Goal: Task Accomplishment & Management: Manage account settings

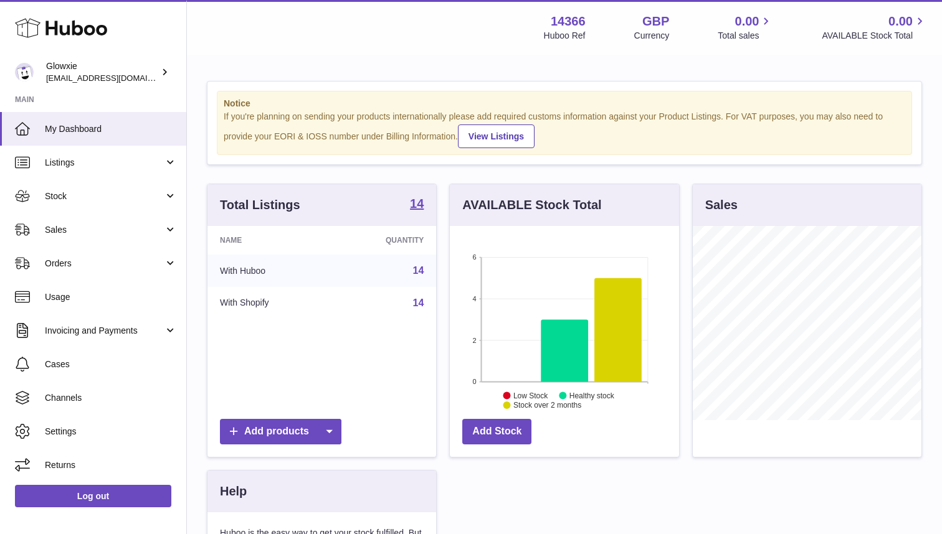
scroll to position [194, 229]
click at [86, 268] on link "Orders" at bounding box center [93, 264] width 186 height 34
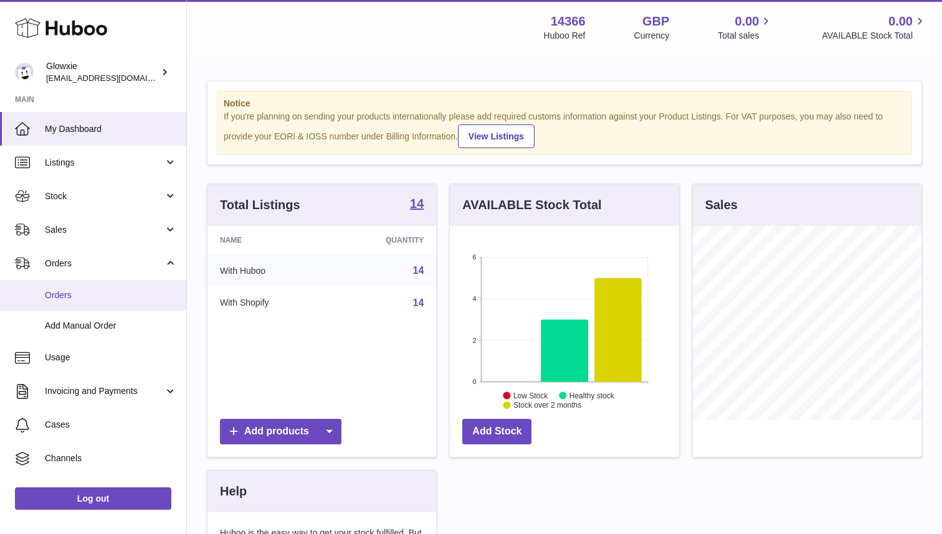
click at [78, 298] on span "Orders" at bounding box center [111, 296] width 132 height 12
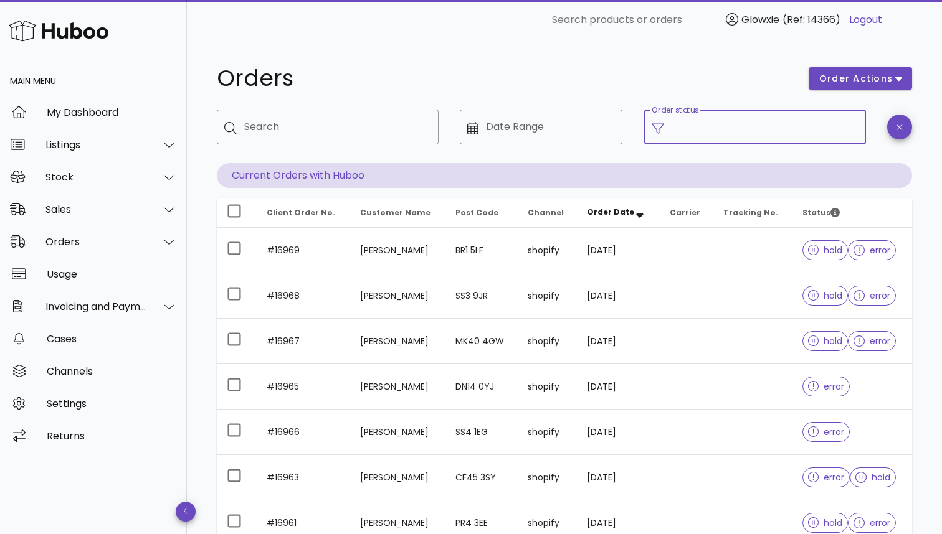
click at [798, 135] on input "Order status" at bounding box center [764, 127] width 187 height 20
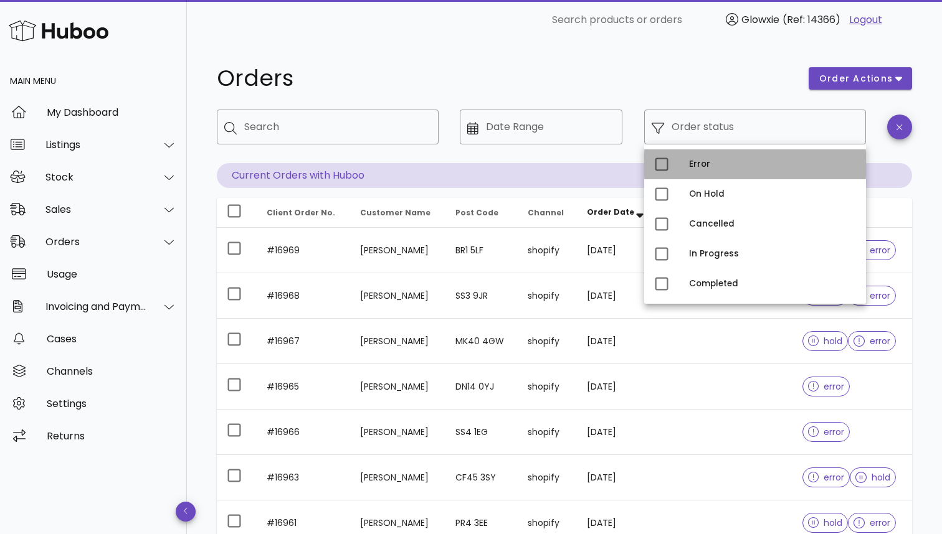
click at [783, 163] on div "Error" at bounding box center [772, 164] width 167 height 10
type input "**********"
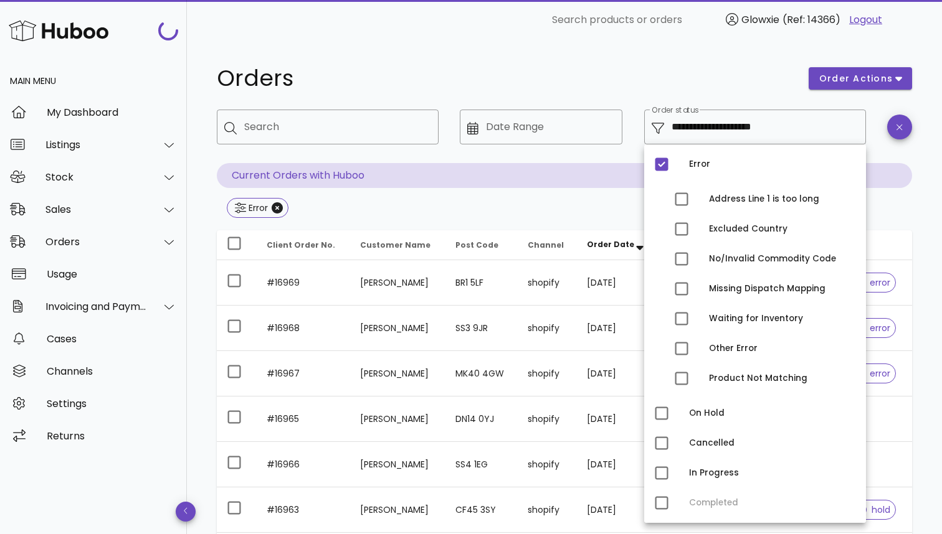
click at [706, 79] on h1 "Orders" at bounding box center [505, 78] width 577 height 22
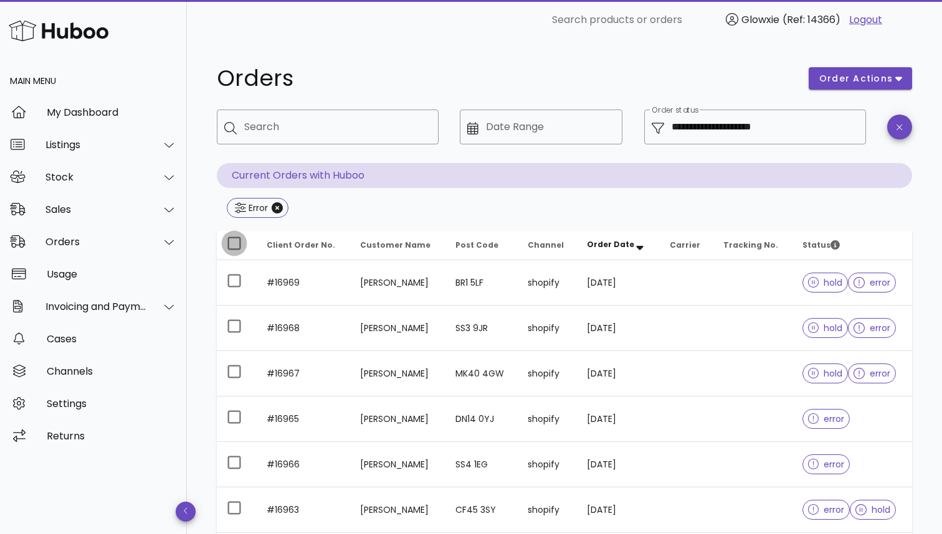
click at [231, 244] on div at bounding box center [234, 243] width 21 height 21
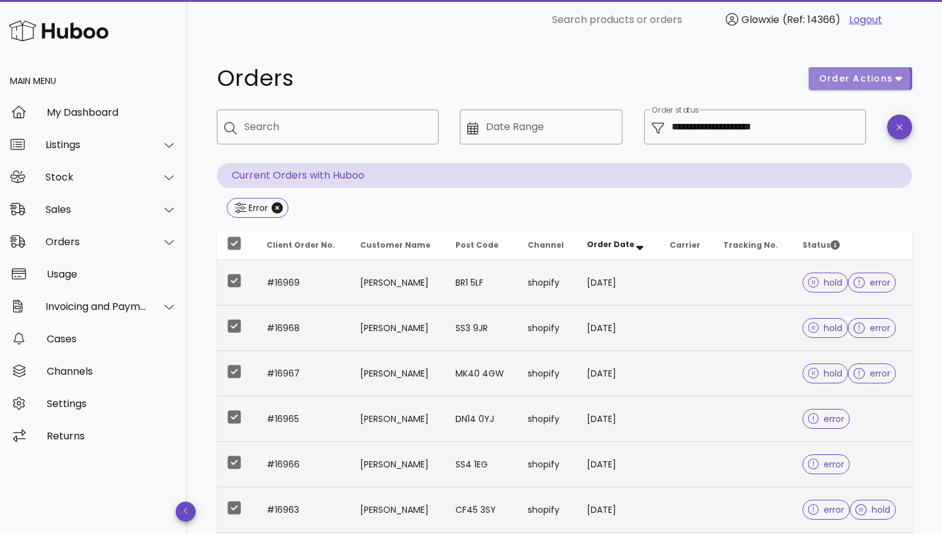
click at [843, 83] on span "order actions" at bounding box center [855, 78] width 75 height 13
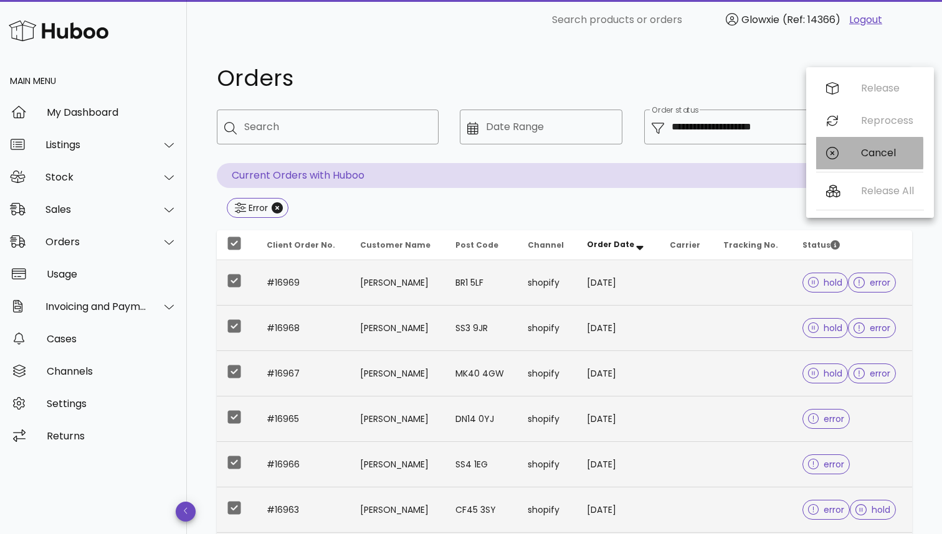
click at [841, 154] on div "Cancel" at bounding box center [869, 153] width 107 height 32
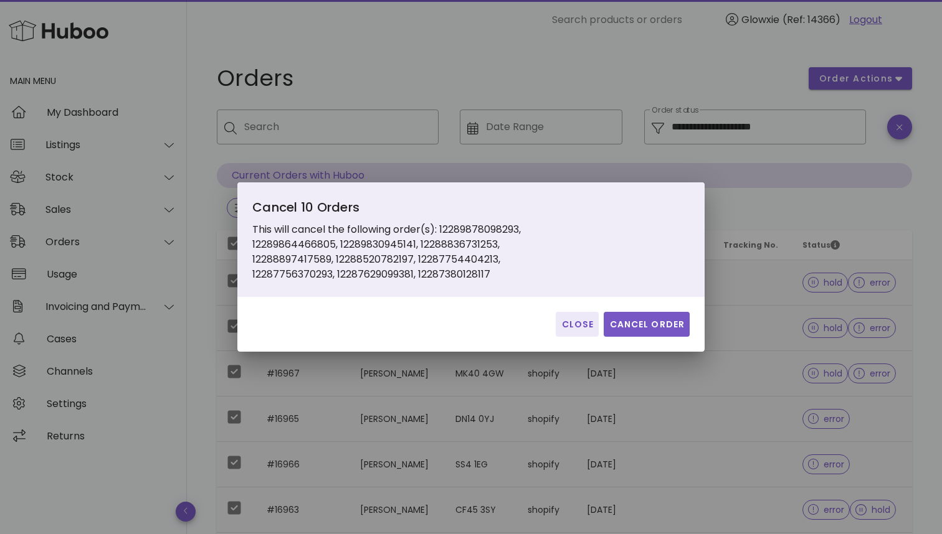
click at [640, 333] on button "Cancel Order" at bounding box center [646, 324] width 86 height 25
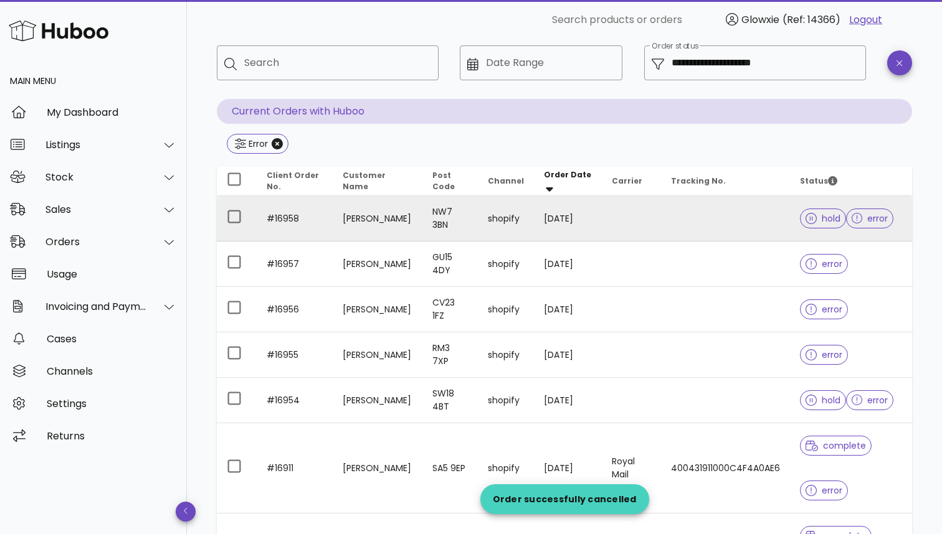
scroll to position [60, 0]
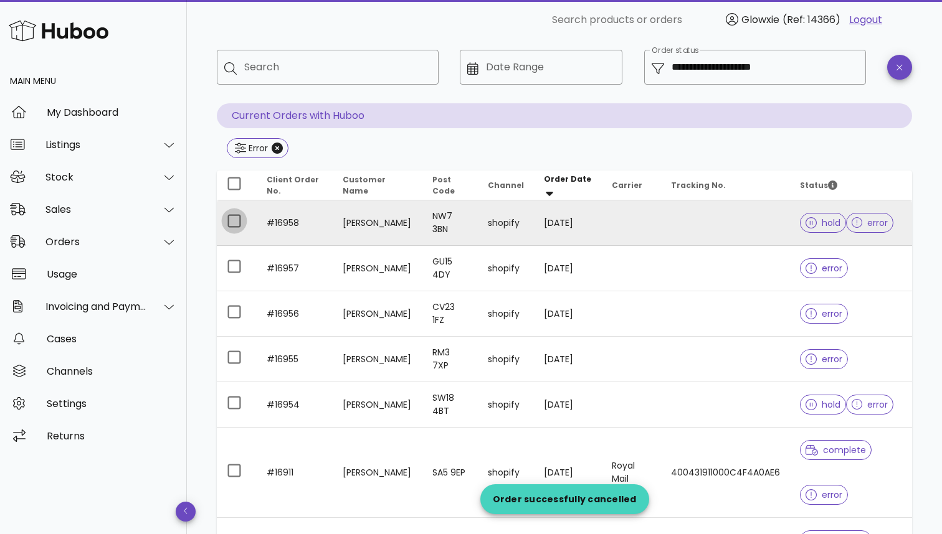
click at [229, 224] on div at bounding box center [234, 220] width 21 height 21
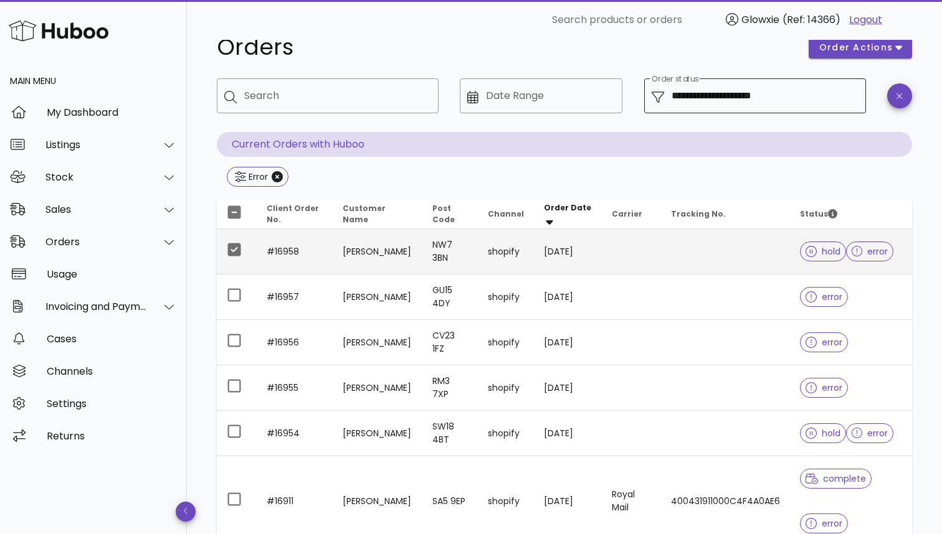
scroll to position [24, 0]
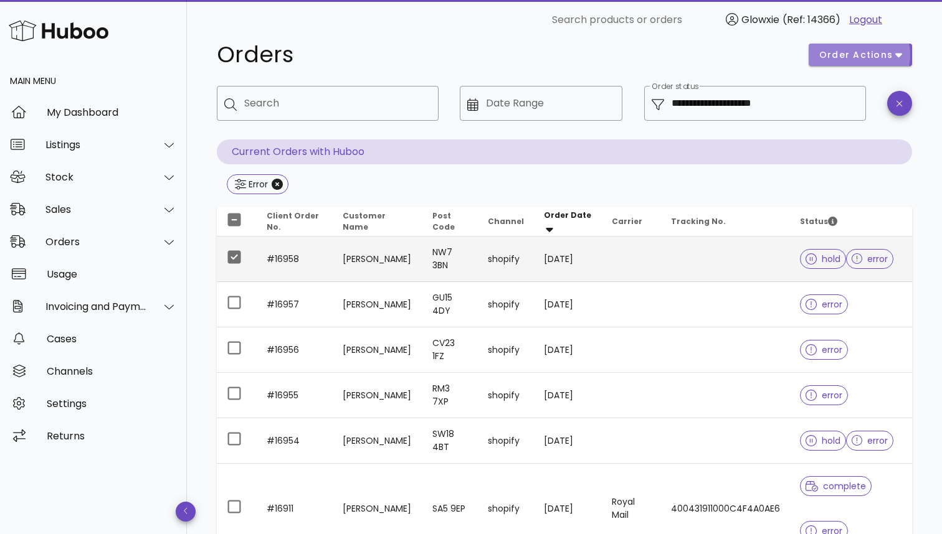
click at [848, 59] on span "order actions" at bounding box center [855, 55] width 75 height 13
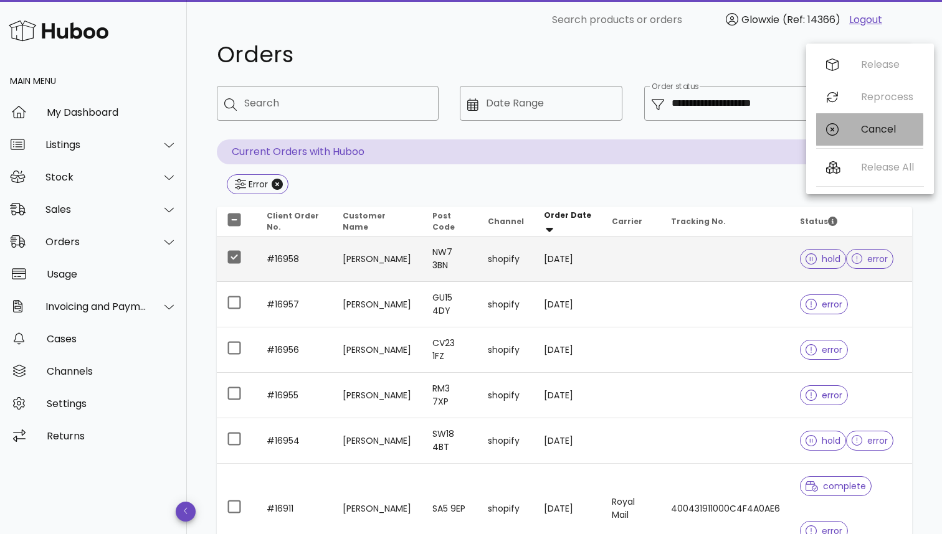
click at [851, 141] on div "Cancel" at bounding box center [869, 129] width 107 height 32
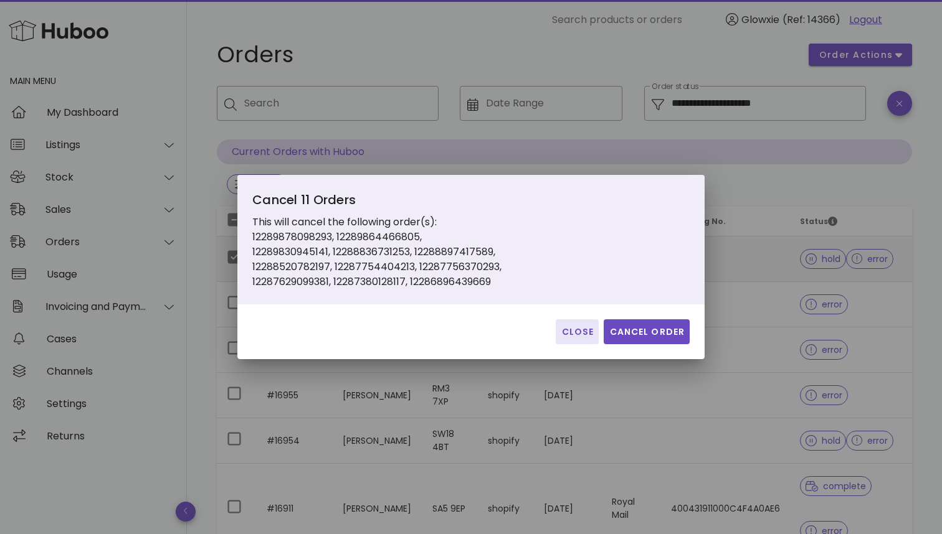
drag, startPoint x: 653, startPoint y: 334, endPoint x: 580, endPoint y: 331, distance: 73.5
click at [580, 331] on div "Close Cancel Order" at bounding box center [470, 332] width 467 height 55
click at [580, 331] on span "Close" at bounding box center [576, 332] width 33 height 13
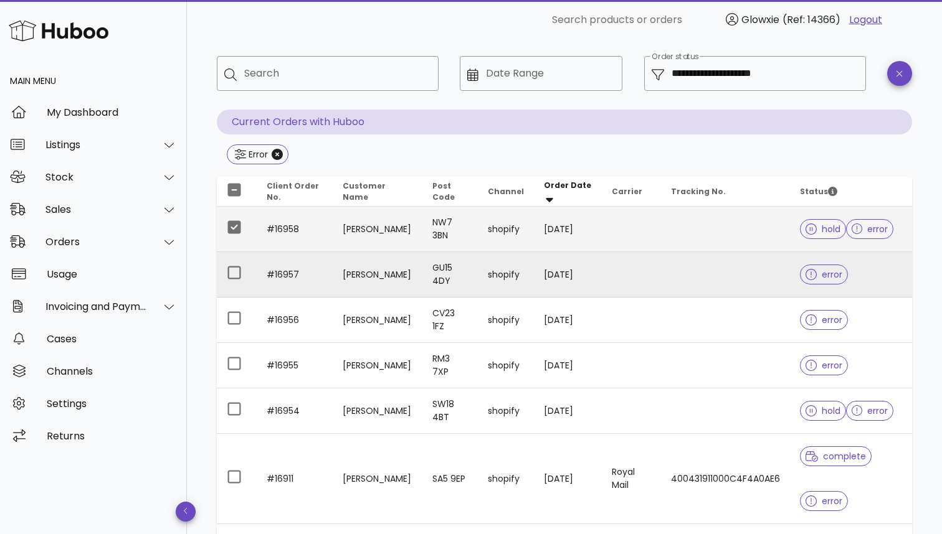
scroll to position [45, 0]
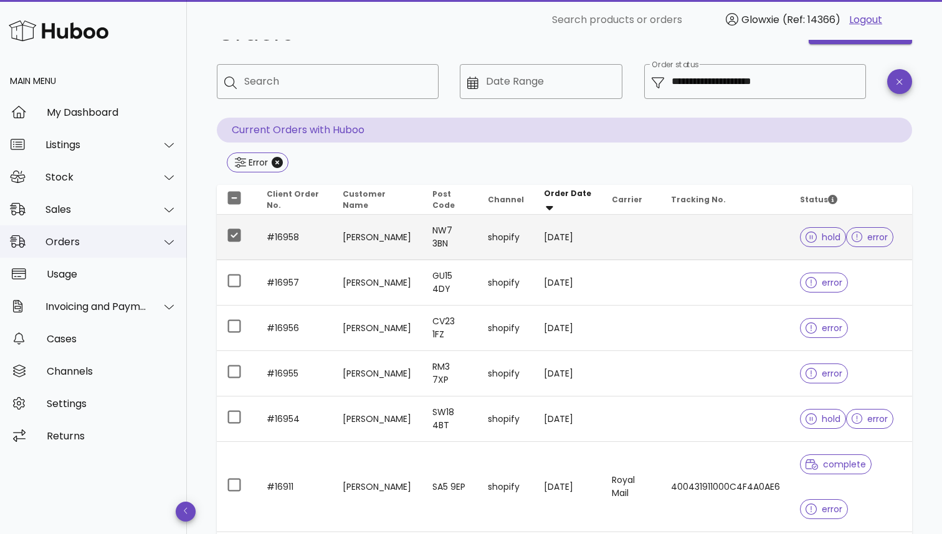
click at [57, 240] on div "Orders" at bounding box center [96, 242] width 102 height 12
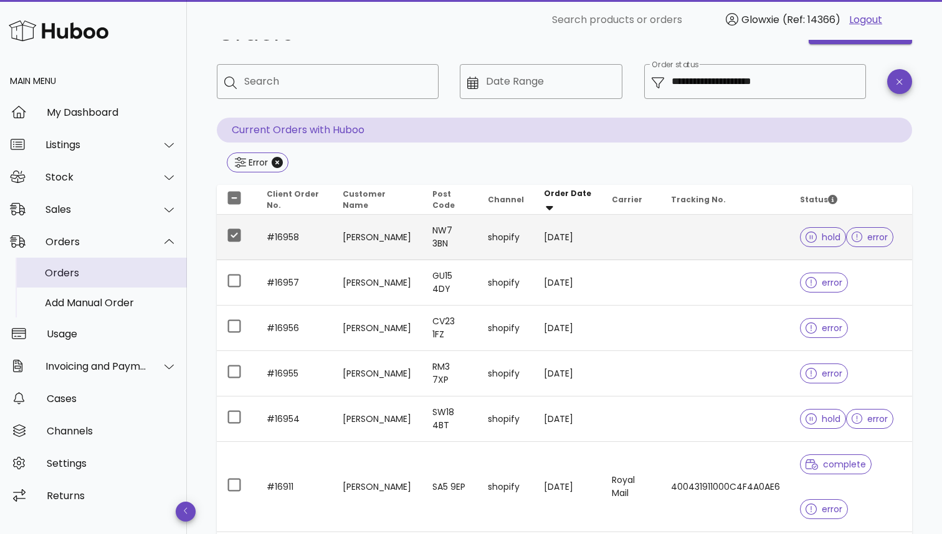
click at [54, 265] on div "Orders" at bounding box center [111, 273] width 132 height 27
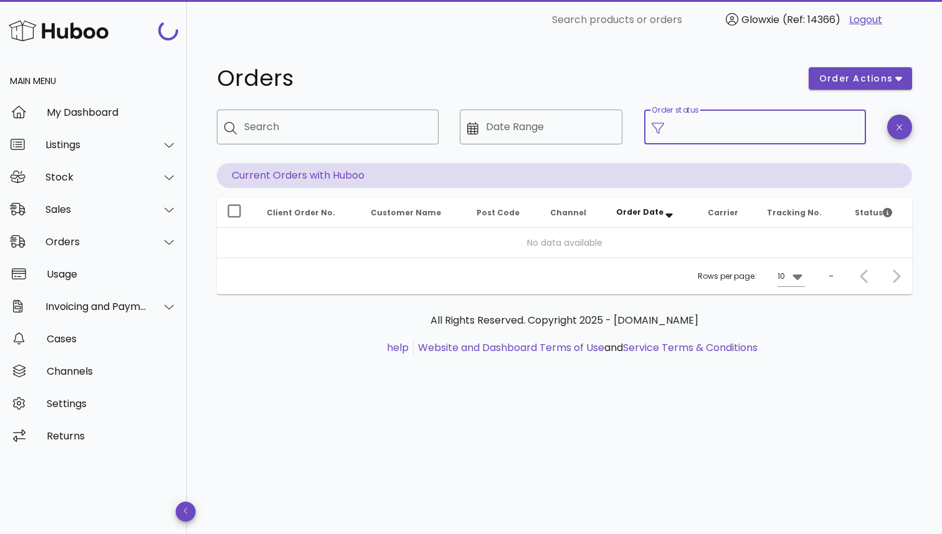
click at [724, 121] on input "Order status" at bounding box center [764, 127] width 187 height 20
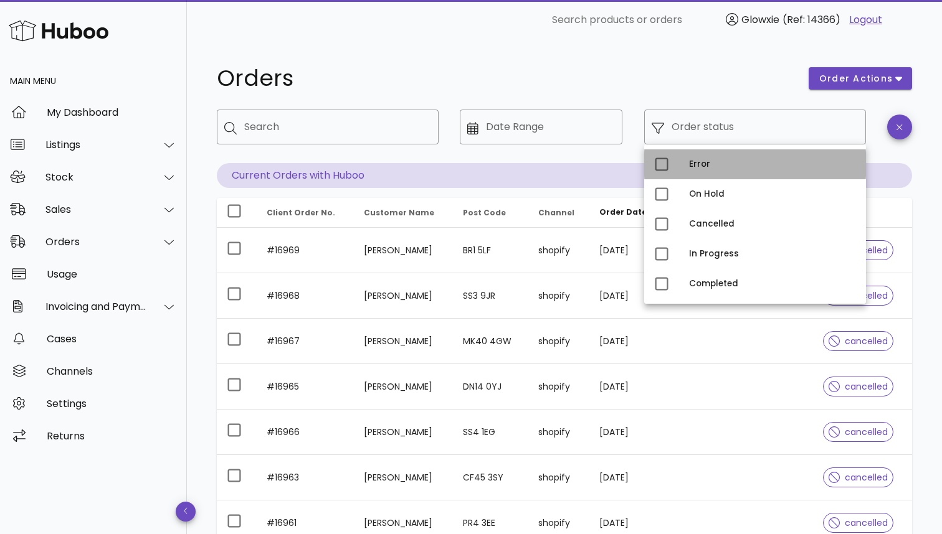
click at [693, 173] on div "Error" at bounding box center [772, 164] width 167 height 20
type input "**********"
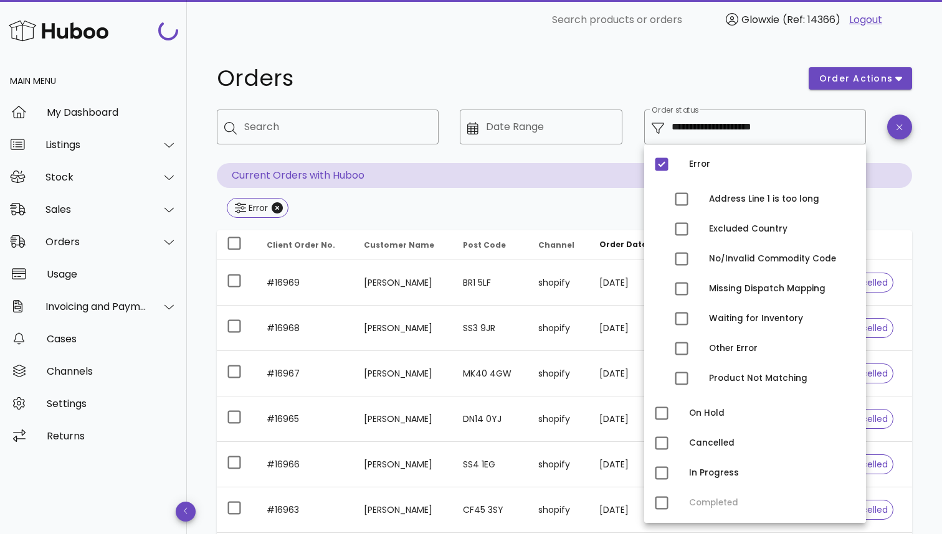
click at [762, 67] on div "Orders" at bounding box center [505, 78] width 592 height 37
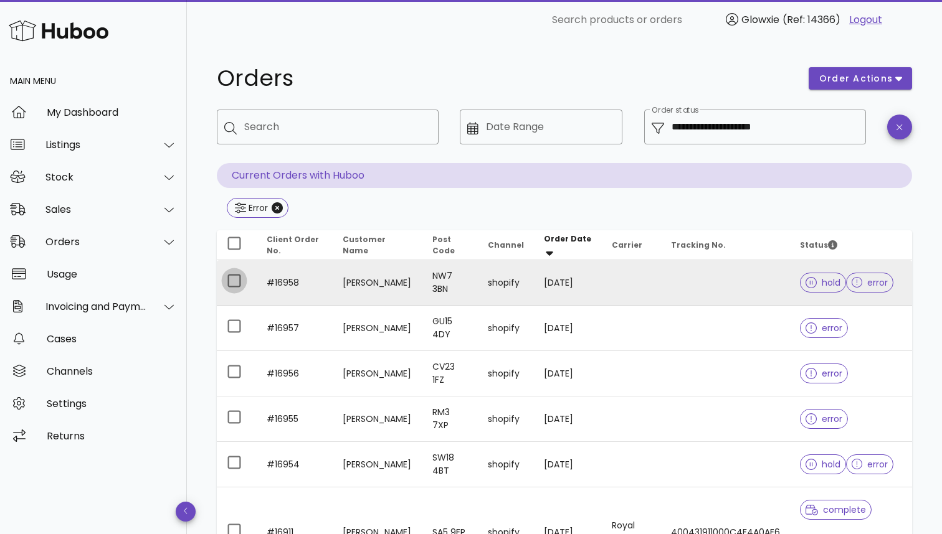
click at [237, 278] on div at bounding box center [234, 280] width 21 height 21
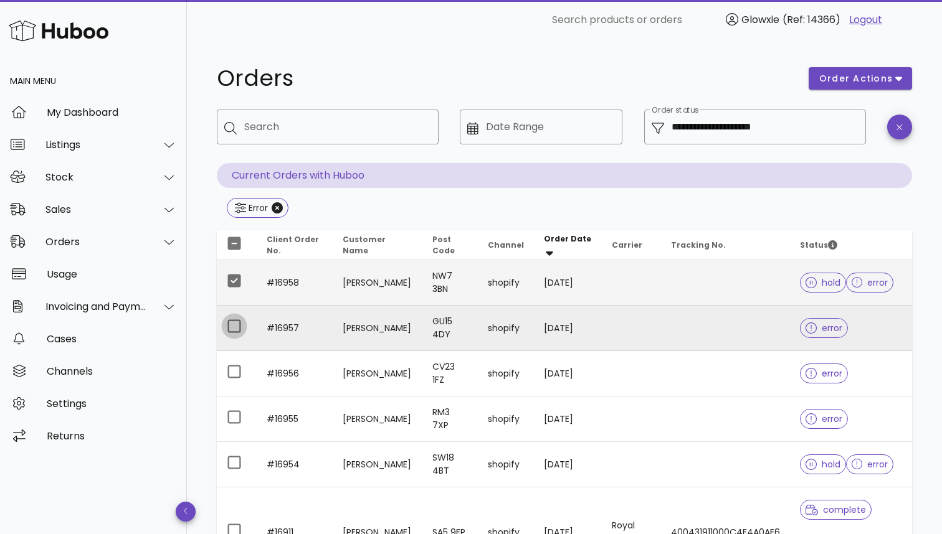
click at [239, 330] on div at bounding box center [234, 326] width 21 height 21
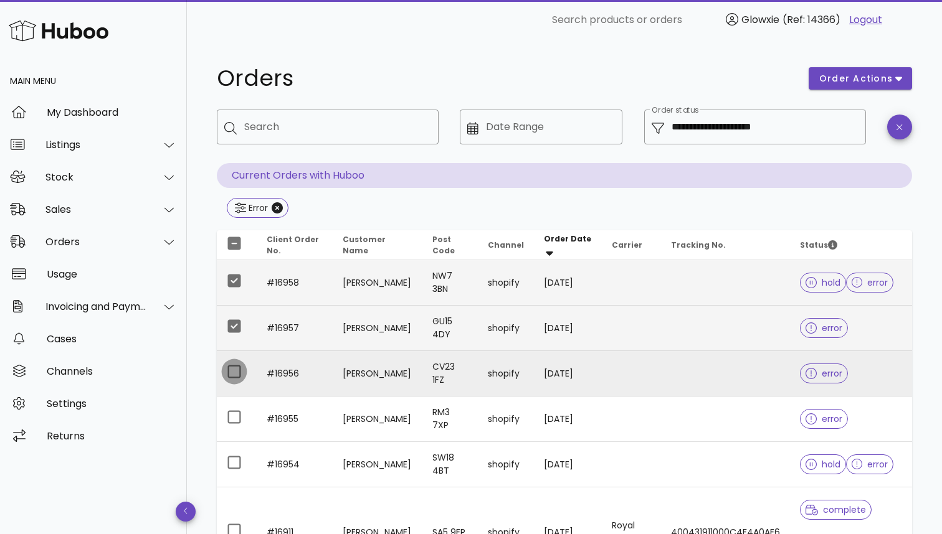
click at [232, 375] on div at bounding box center [234, 371] width 21 height 21
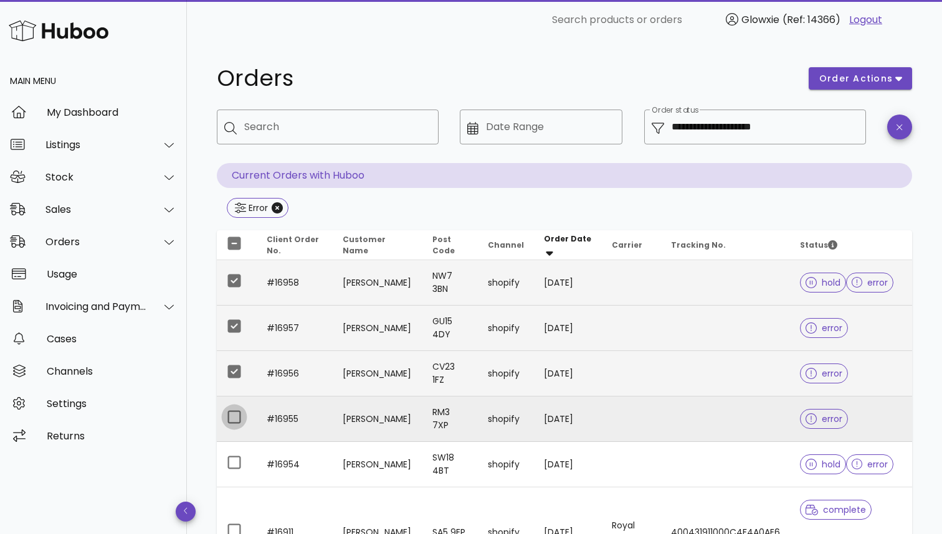
click at [232, 426] on div at bounding box center [234, 417] width 21 height 21
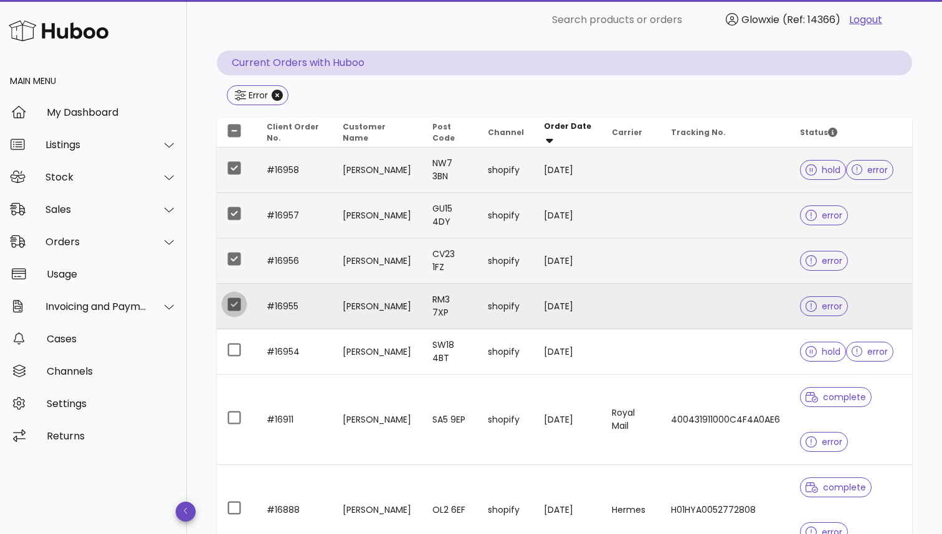
scroll to position [121, 0]
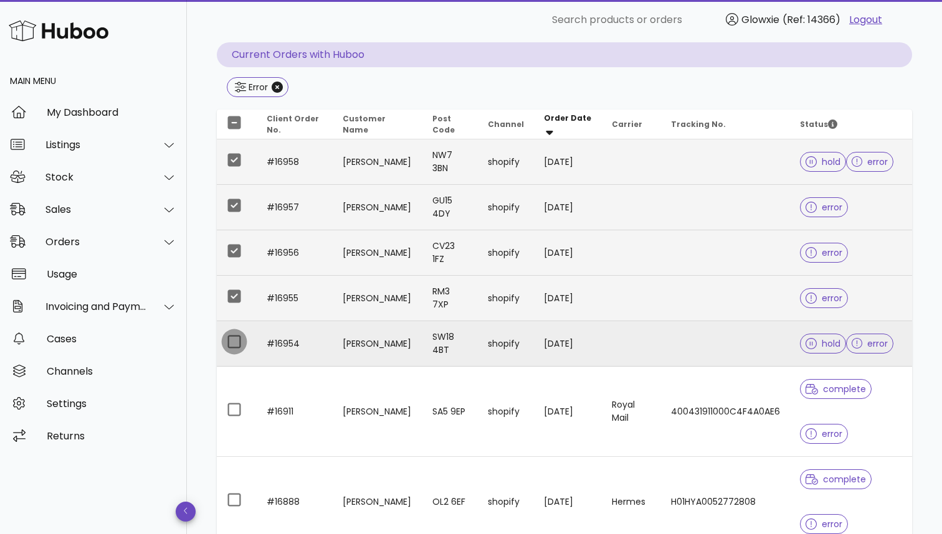
click at [234, 351] on div at bounding box center [234, 341] width 21 height 21
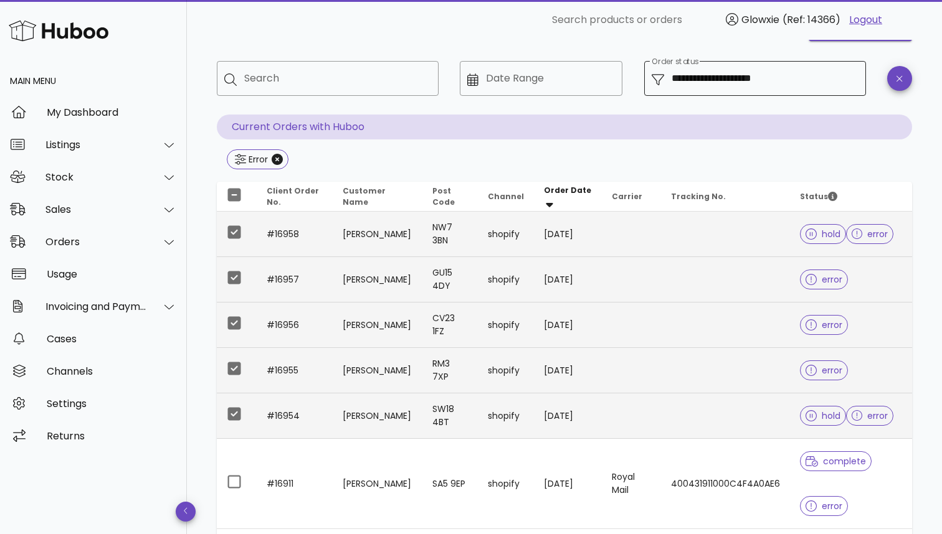
scroll to position [29, 0]
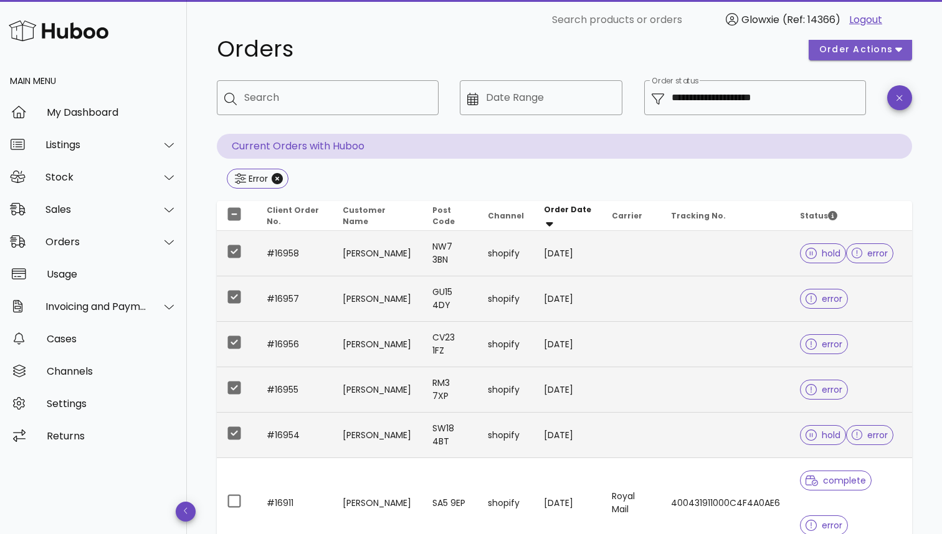
click at [834, 53] on span "order actions" at bounding box center [855, 49] width 75 height 13
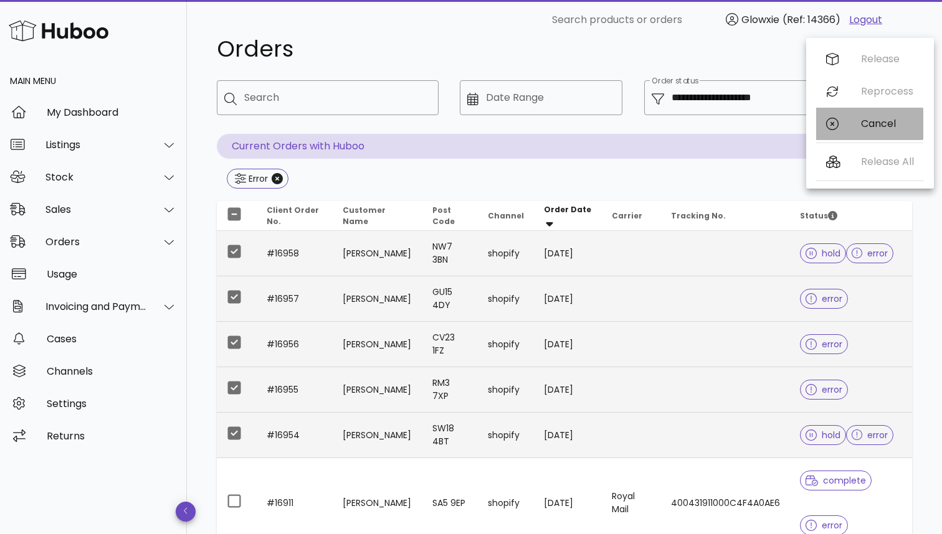
click at [831, 124] on icon at bounding box center [832, 124] width 12 height 12
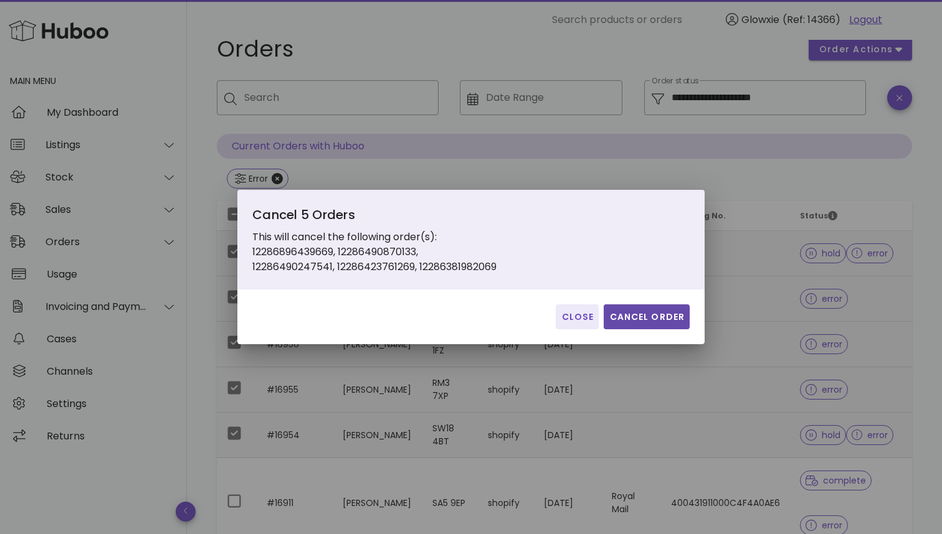
click at [647, 306] on button "Cancel Order" at bounding box center [646, 317] width 86 height 25
